Goal: Information Seeking & Learning: Learn about a topic

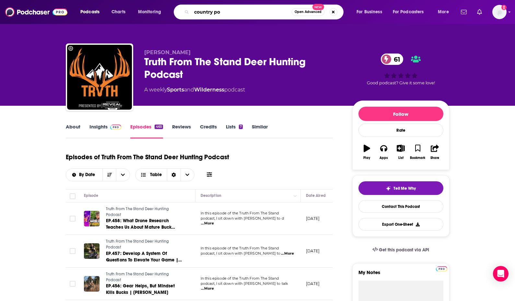
type input "country pod"
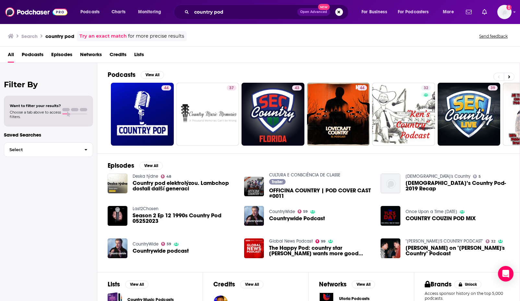
click at [150, 250] on span "Countrywide podcast" at bounding box center [161, 251] width 56 height 6
click at [228, 13] on input "country pod" at bounding box center [245, 12] width 106 height 10
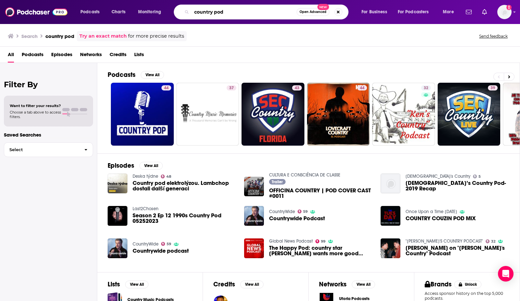
click at [203, 11] on input "country pod" at bounding box center [244, 12] width 105 height 10
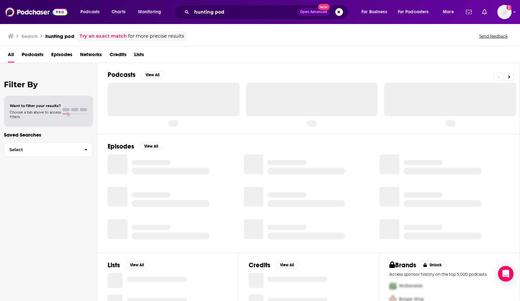
click at [253, 15] on div "hunting pod Open Advanced New" at bounding box center [261, 12] width 175 height 15
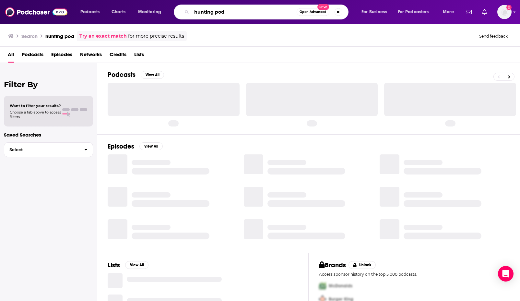
click at [252, 11] on input "hunting pod" at bounding box center [244, 12] width 105 height 10
type input "hunting podcast"
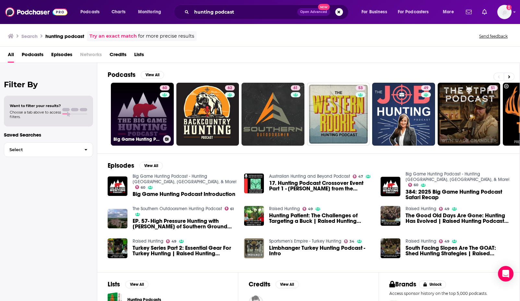
click at [153, 115] on link "60 Big Game Hunting Podcast - Hunting [GEOGRAPHIC_DATA], [GEOGRAPHIC_DATA], & M…" at bounding box center [142, 114] width 63 height 63
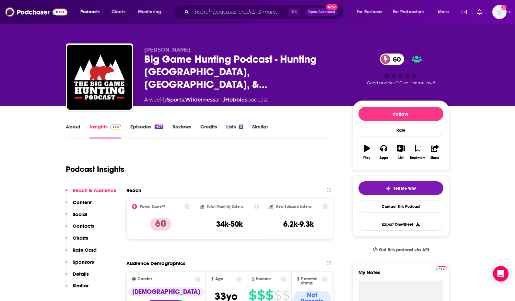
click at [140, 124] on link "Episodes 407" at bounding box center [146, 130] width 33 height 15
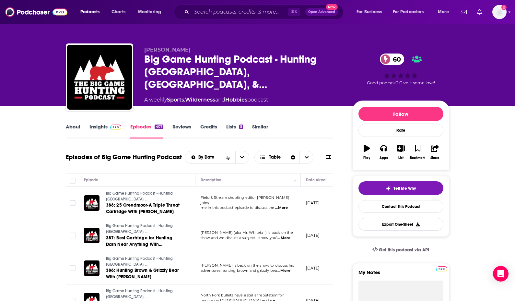
click at [287, 205] on span "...More" at bounding box center [281, 207] width 13 height 5
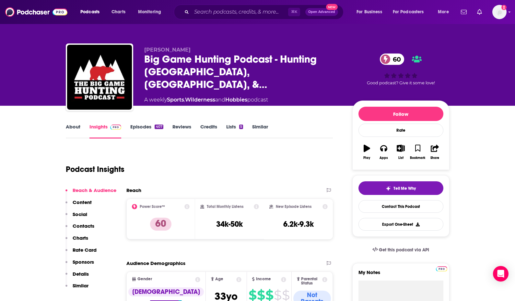
click at [144, 124] on link "Episodes 407" at bounding box center [146, 130] width 33 height 15
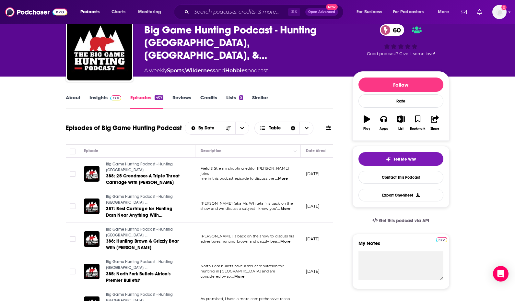
scroll to position [37, 0]
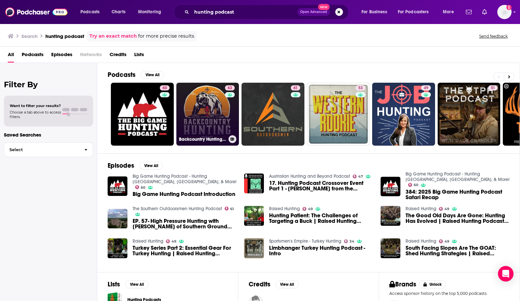
click at [218, 117] on link "62 Backcountry Hunting Podcast" at bounding box center [207, 114] width 63 height 63
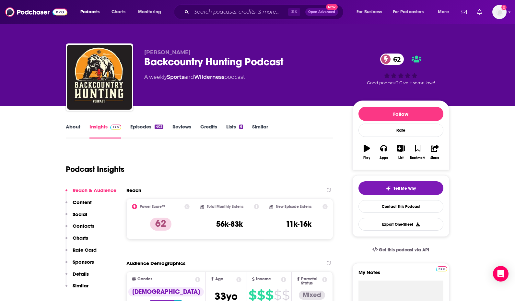
click at [143, 124] on link "Episodes 402" at bounding box center [146, 130] width 33 height 15
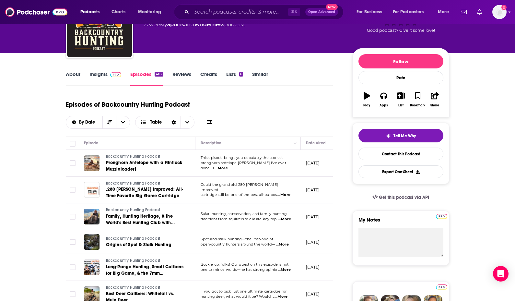
scroll to position [54, 0]
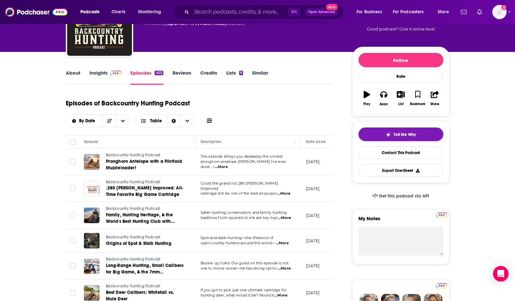
click at [228, 164] on span "...More" at bounding box center [221, 166] width 13 height 5
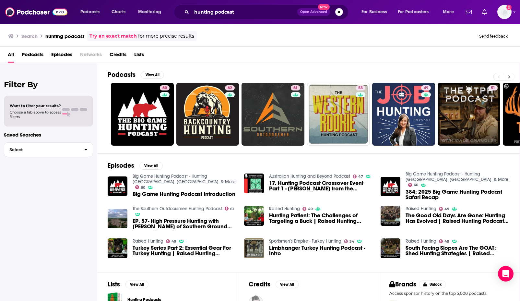
click at [508, 77] on icon at bounding box center [509, 77] width 2 height 5
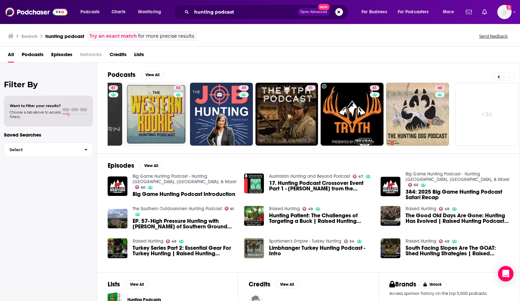
scroll to position [0, 183]
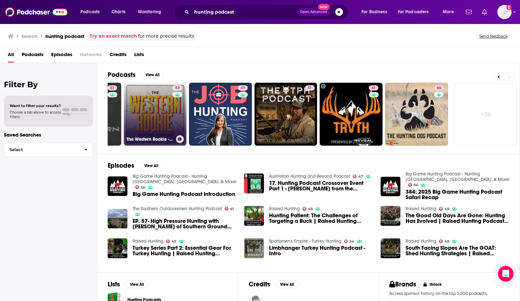
click at [162, 116] on link "53 The Western Rookie - Hunting Podcast" at bounding box center [155, 114] width 63 height 63
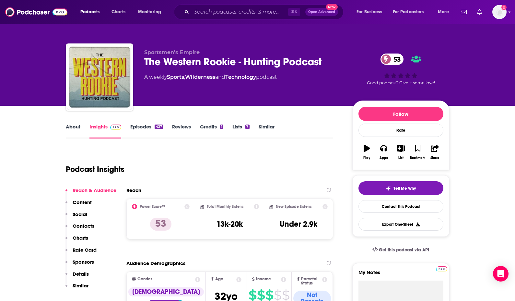
click at [139, 126] on link "Episodes 427" at bounding box center [146, 130] width 32 height 15
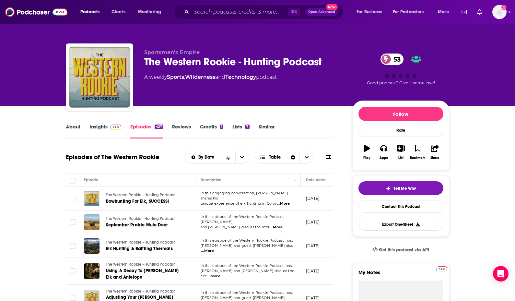
click at [285, 201] on span "...More" at bounding box center [283, 203] width 13 height 5
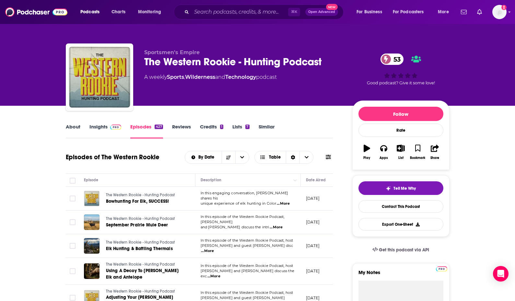
click at [366, 153] on button "Play" at bounding box center [366, 151] width 17 height 23
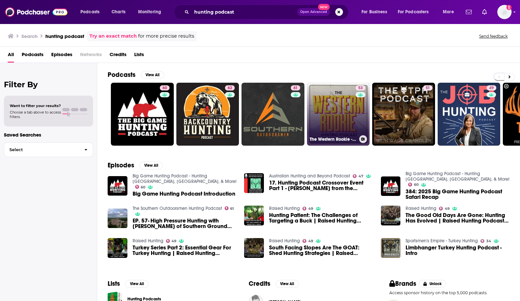
click at [344, 117] on link "53 The Western Rookie - Hunting Podcast" at bounding box center [338, 114] width 63 height 63
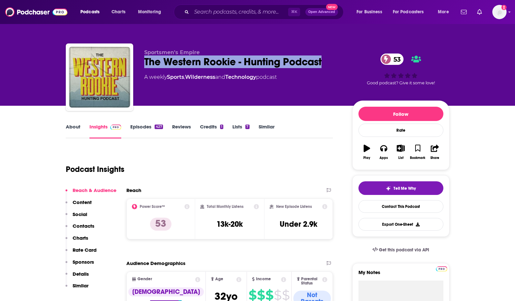
drag, startPoint x: 332, startPoint y: 64, endPoint x: 146, endPoint y: 64, distance: 186.3
click at [146, 64] on div "The Western Rookie - Hunting Podcast 53" at bounding box center [243, 61] width 198 height 13
copy h2 "The Western Rookie - Hunting Podcast"
